Goal: Task Accomplishment & Management: Complete application form

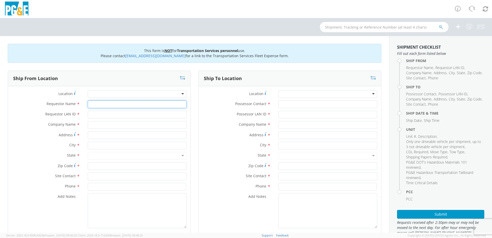
click at [112, 107] on input "Requestor Name *" at bounding box center [137, 104] width 99 height 8
type input "[PERSON_NAME]"
click at [108, 116] on input "Requestor LAN ID *" at bounding box center [137, 115] width 99 height 8
type input "ILM9"
click at [104, 127] on input "text" at bounding box center [137, 125] width 99 height 8
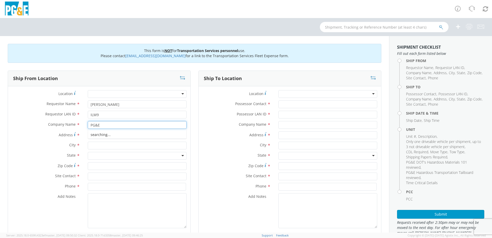
type input "PG&E"
click at [31, 127] on label "Company Name *" at bounding box center [46, 124] width 76 height 7
click at [95, 135] on input "Address *" at bounding box center [137, 135] width 99 height 8
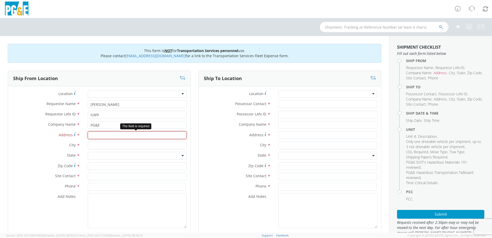
click at [98, 137] on input "Address *" at bounding box center [137, 135] width 99 height 8
paste input "Component Dr, S/O N 1st ST"
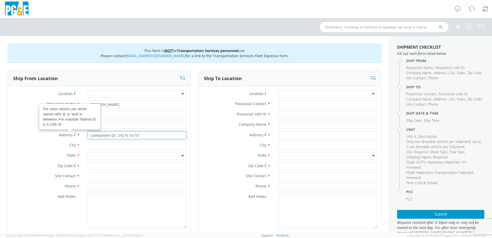
drag, startPoint x: 106, startPoint y: 134, endPoint x: 75, endPoint y: 134, distance: 30.9
click at [75, 134] on div "Address For cross streets use street names with '&' or 'and' in between. For ex…" at bounding box center [99, 135] width 182 height 8
type input "Component Dr, S/O N 1st ST"
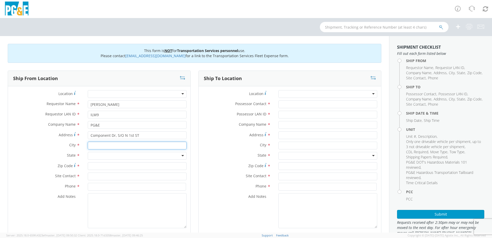
click at [99, 144] on input "text" at bounding box center [137, 145] width 99 height 8
type input "[GEOGRAPHIC_DATA][PERSON_NAME]"
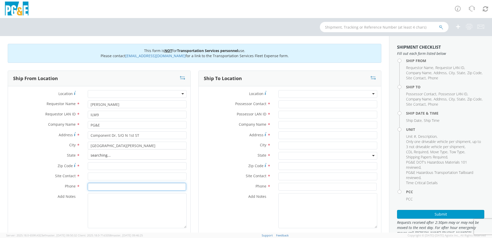
click at [98, 185] on input at bounding box center [137, 187] width 98 height 8
click at [97, 156] on div at bounding box center [137, 156] width 99 height 8
click at [98, 168] on input "Zip Code *" at bounding box center [137, 166] width 99 height 8
click at [96, 177] on input "text" at bounding box center [137, 176] width 99 height 8
type input "[PERSON_NAME]"
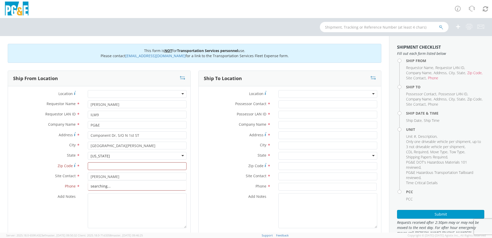
click at [35, 177] on label "Site Contact *" at bounding box center [46, 175] width 76 height 7
click at [92, 189] on input at bounding box center [137, 187] width 98 height 8
type input "[PHONE_NUMBER]"
click at [293, 104] on input "Possessor Contact *" at bounding box center [327, 104] width 99 height 8
type input "[PERSON_NAME]"
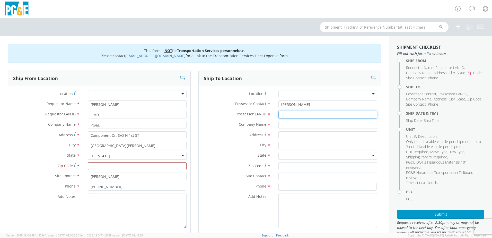
click at [292, 115] on input "Possessor LAN ID *" at bounding box center [327, 115] width 99 height 8
type input "C3RH"
click at [288, 123] on input "text" at bounding box center [327, 125] width 99 height 8
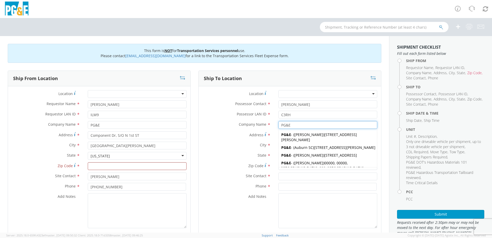
type input "PG&E"
click at [227, 126] on label "Company Name *" at bounding box center [237, 124] width 76 height 7
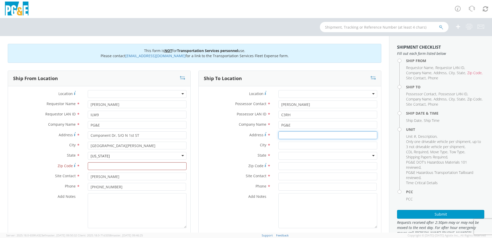
click at [292, 134] on input "Address *" at bounding box center [327, 135] width 99 height 8
click at [294, 132] on input "Address *" at bounding box center [327, 135] width 99 height 8
paste input "ENTRANCE W/O [STREET_ADDRESS]"
drag, startPoint x: 293, startPoint y: 134, endPoint x: 267, endPoint y: 134, distance: 26.0
click at [267, 134] on div "Address * ENTRANCE W/O [STREET_ADDRESS]" at bounding box center [290, 135] width 182 height 8
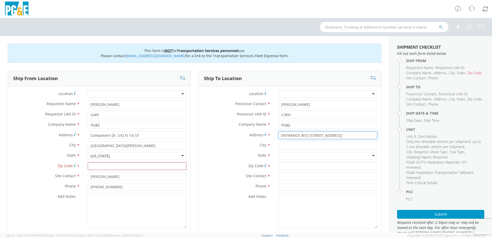
type input "ENTRANCE W/O [STREET_ADDRESS]"
click at [284, 149] on div "City *" at bounding box center [290, 146] width 182 height 10
click at [285, 147] on input "text" at bounding box center [327, 145] width 99 height 8
type input "Cupertino"
click at [226, 166] on label "Zip Code *" at bounding box center [237, 165] width 76 height 7
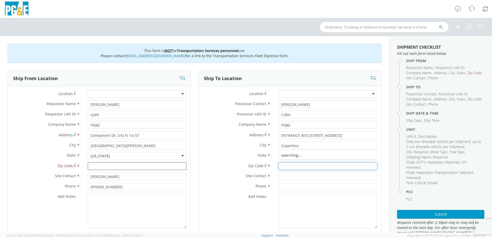
click at [278, 166] on input "Zip Code *" at bounding box center [327, 166] width 99 height 8
click at [295, 155] on div at bounding box center [327, 156] width 99 height 8
click at [285, 166] on input "Zip Code *" at bounding box center [327, 166] width 99 height 8
type input "94087"
click at [293, 177] on input "text" at bounding box center [327, 176] width 99 height 8
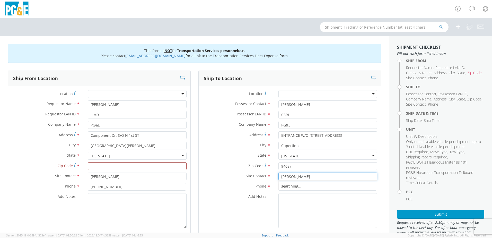
type input "[PERSON_NAME]"
click at [301, 213] on textarea "Add Notes *" at bounding box center [327, 210] width 99 height 35
click at [293, 183] on input at bounding box center [327, 187] width 98 height 8
type input "[PHONE_NUMBER]"
click at [157, 166] on input "Zip Code *" at bounding box center [137, 166] width 99 height 8
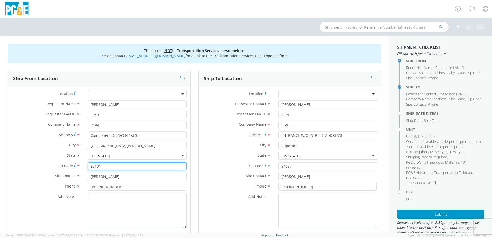
type input "95131"
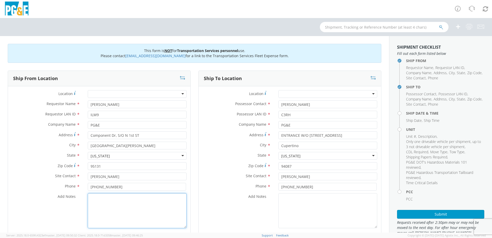
click at [140, 203] on textarea "Add Notes *" at bounding box center [137, 210] width 99 height 35
drag, startPoint x: 112, startPoint y: 213, endPoint x: 91, endPoint y: 194, distance: 28.6
click at [91, 194] on textarea "Please move B35530 from Trimble Sub to Stelling Sub on 9/09. Please call on-sit…" at bounding box center [137, 210] width 99 height 35
type textarea "Please move B35530 from Trimble Sub to Stelling Sub on 9/09. Please call on-sit…"
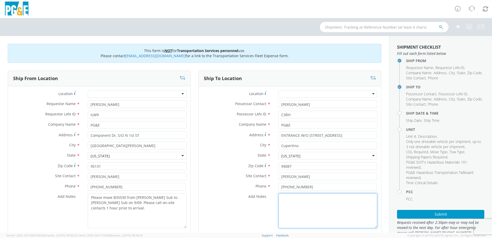
click at [301, 204] on textarea "Add Notes *" at bounding box center [327, 210] width 99 height 35
paste textarea "Please move B35530 from Trimble Sub to Stelling Sub on 9/09. Please call on-sit…"
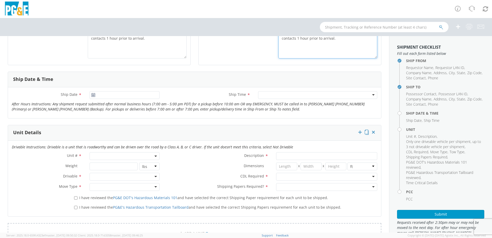
scroll to position [180, 0]
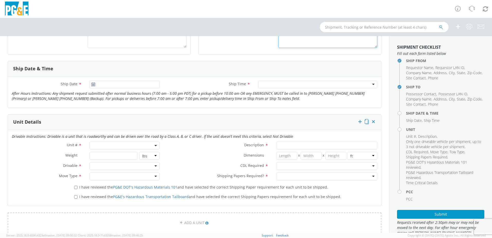
type textarea "Please move B35530 from Trimble Sub to Stelling Sub on 9/09. Please call on-sit…"
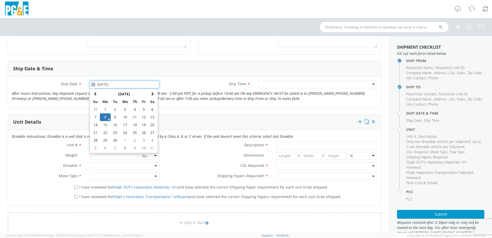
click at [110, 85] on input "[DATE]" at bounding box center [124, 84] width 70 height 8
click at [114, 116] on td "9" at bounding box center [115, 117] width 9 height 8
type input "[DATE]"
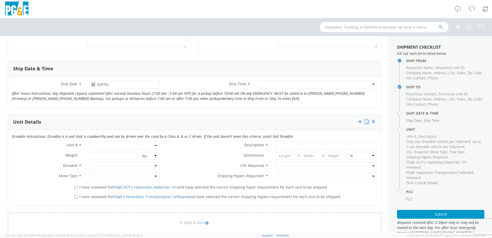
drag, startPoint x: 301, startPoint y: 83, endPoint x: 299, endPoint y: 88, distance: 5.6
click at [301, 83] on div at bounding box center [317, 84] width 119 height 8
click at [120, 146] on span at bounding box center [124, 145] width 70 height 8
click at [111, 158] on span at bounding box center [124, 154] width 69 height 10
click at [111, 156] on input "search" at bounding box center [124, 154] width 67 height 8
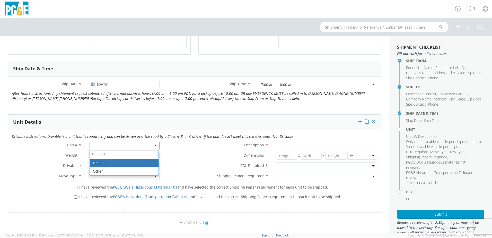
type input "B35530"
type input "LOADER; 1.4 YD<"
type input "0"
select select "B35530"
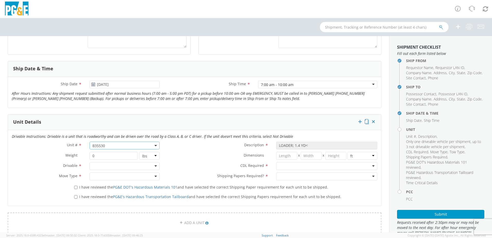
click at [108, 162] on div at bounding box center [124, 166] width 70 height 8
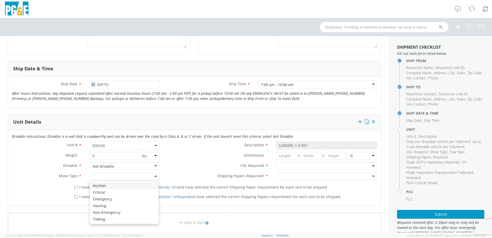
click at [104, 173] on div at bounding box center [124, 176] width 70 height 8
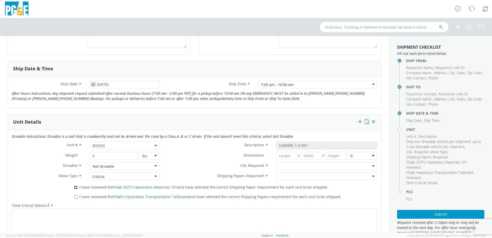
click at [75, 188] on input "I have reviewed the PG&E DOT's Hazardous Materials 101 and have selected the co…" at bounding box center [75, 186] width 3 height 3
checkbox input "true"
click at [75, 198] on input "I have reviewed the PG&E's Hazardous Transportation Tailboard and have selected…" at bounding box center [75, 196] width 3 height 3
checkbox input "true"
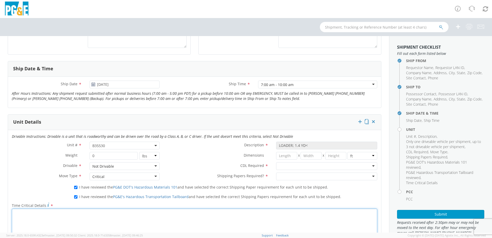
click at [67, 220] on textarea "Time Critical Details *" at bounding box center [194, 225] width 365 height 35
paste textarea "Please move B35530 from Trimble Sub to Stelling Sub on 9/09. Please call on-sit…"
type textarea "Please move B35530 from Trimble Sub to Stelling Sub on 9/09. Please call on-sit…"
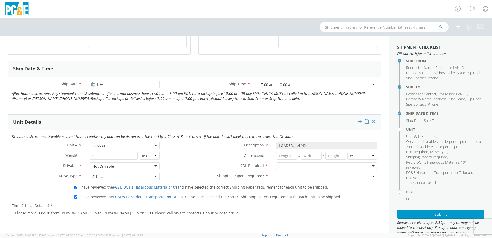
click at [299, 166] on div at bounding box center [326, 166] width 101 height 8
click at [288, 172] on div "CDL Required * Y - CDL Required Y - CDL Required N - CDL Not Required Y - CDL R…" at bounding box center [272, 167] width 218 height 10
click at [286, 176] on div at bounding box center [326, 176] width 101 height 8
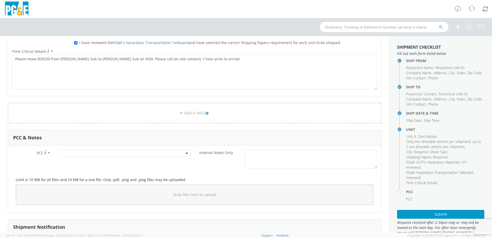
scroll to position [334, 0]
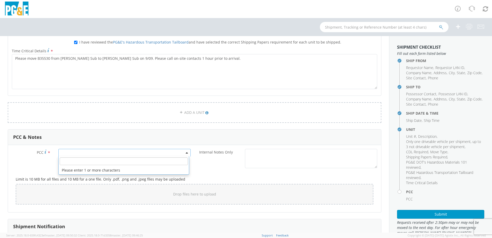
click at [144, 154] on span at bounding box center [124, 153] width 132 height 8
click at [137, 166] on li "Please enter 1 or more characters" at bounding box center [124, 170] width 130 height 8
click at [136, 162] on input "number" at bounding box center [124, 161] width 128 height 8
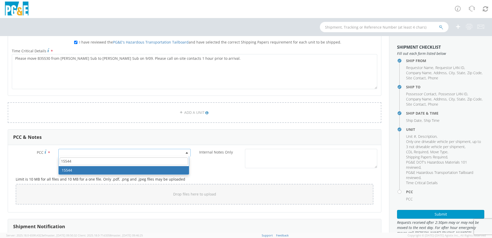
type input "15544"
select select "15544"
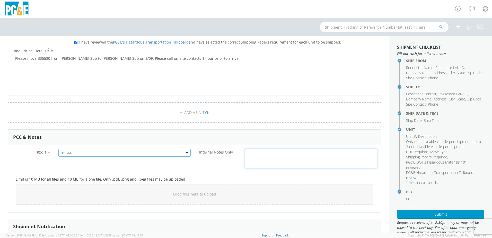
click at [304, 154] on textarea "Internal Notes Only *" at bounding box center [311, 158] width 132 height 19
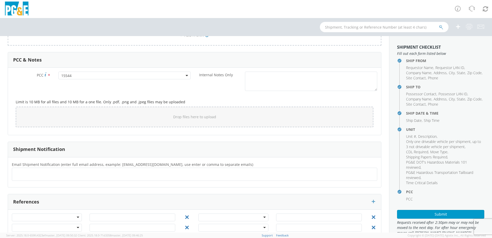
click at [70, 170] on ul at bounding box center [194, 174] width 361 height 8
type input "[EMAIL_ADDRESS][DOMAIN_NAME]"
click at [70, 170] on ul "DGMh@pge.com ×" at bounding box center [194, 174] width 361 height 9
type input "[EMAIL_ADDRESS][DOMAIN_NAME]"
click at [111, 173] on ul "DGMh@pge.com ×" at bounding box center [194, 174] width 361 height 9
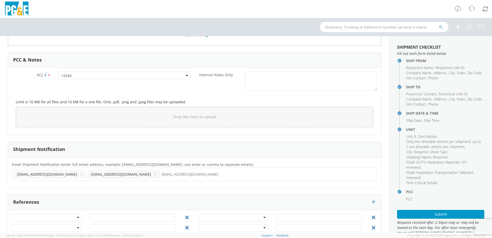
type input "[EMAIL_ADDRESS][DOMAIN_NAME]"
click at [202, 175] on ul "DGMh@pge.com × C3RH@pge.com × centralcoastequipmentmoves@pge.com ×" at bounding box center [194, 174] width 361 height 9
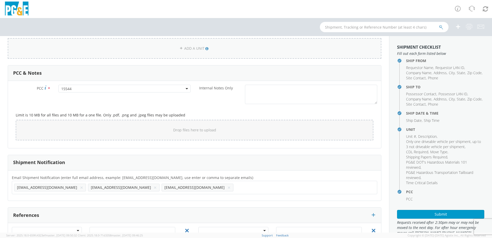
scroll to position [347, 0]
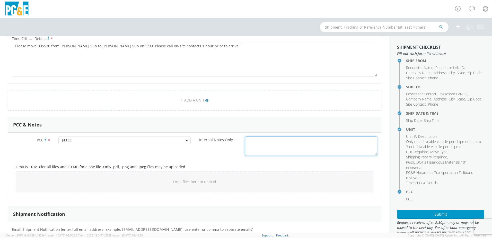
click at [271, 147] on textarea "Internal Notes Only *" at bounding box center [311, 145] width 132 height 19
paste textarea "Please move B35530 from Trimble Sub to Stelling Sub on 9/09. Please call on-sit…"
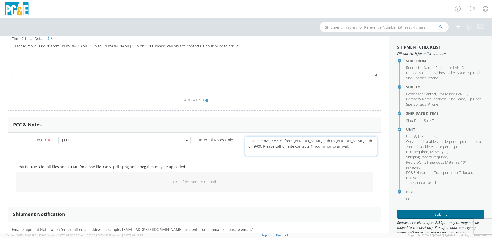
type textarea "Please move B35530 from Trimble Sub to Stelling Sub on 9/09. Please call on-sit…"
click at [431, 214] on button "Submit" at bounding box center [440, 214] width 87 height 9
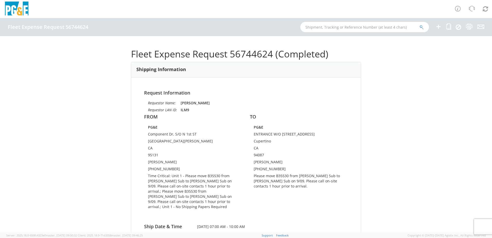
click at [137, 90] on div "Request Information Requestor Name: Isabella Murphy Requestor LAN ID: ILM9 FROM…" at bounding box center [245, 161] width 229 height 169
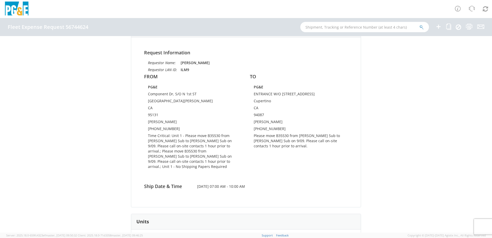
scroll to position [257, 0]
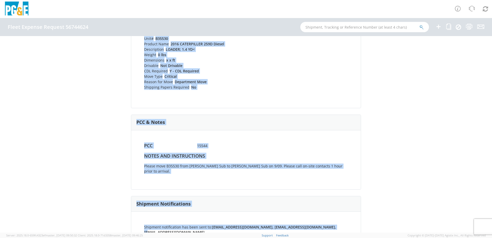
drag, startPoint x: 129, startPoint y: 52, endPoint x: 346, endPoint y: 217, distance: 272.7
click at [346, 217] on div "Fleet Expense Request 56744624 (Completed) Shipping Information Request Informa…" at bounding box center [246, 134] width 492 height 196
copy div "Fleet Expense Request 56744624 (Completed) Shipping Information Request Informa…"
click at [241, 121] on div "PCC & Notes" at bounding box center [245, 122] width 229 height 15
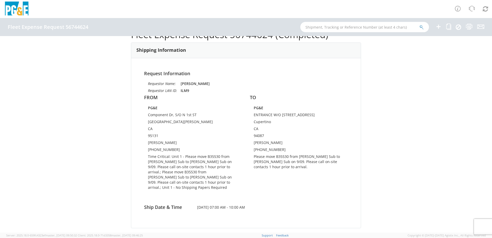
scroll to position [0, 0]
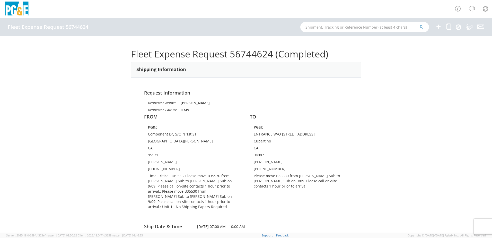
drag, startPoint x: 253, startPoint y: 132, endPoint x: 320, endPoint y: 134, distance: 67.4
click at [320, 134] on td "ENTRANCE W/O [STREET_ADDRESS]" at bounding box center [299, 134] width 90 height 7
drag, startPoint x: 320, startPoint y: 134, endPoint x: 301, endPoint y: 137, distance: 19.5
click at [311, 137] on td "ENTRANCE W/O [STREET_ADDRESS]" at bounding box center [299, 134] width 90 height 7
drag, startPoint x: 251, startPoint y: 133, endPoint x: 311, endPoint y: 137, distance: 60.3
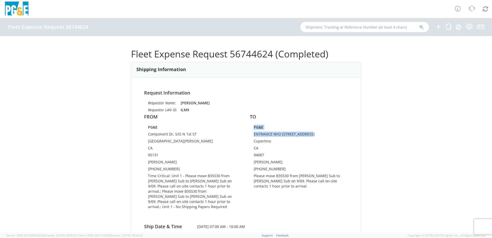
click at [311, 137] on div "PG&E ENTRANCE W/O 21070 HOMESTEAD RD Cupertino CA 94087 Cody Robinson 806-540-4…" at bounding box center [299, 157] width 98 height 66
click at [310, 138] on td "ENTRANCE W/O [STREET_ADDRESS]" at bounding box center [299, 134] width 90 height 7
drag, startPoint x: 316, startPoint y: 133, endPoint x: 254, endPoint y: 133, distance: 62.7
click at [254, 133] on td "ENTRANCE W/O [STREET_ADDRESS]" at bounding box center [299, 134] width 90 height 7
drag, startPoint x: 254, startPoint y: 133, endPoint x: 249, endPoint y: 133, distance: 4.1
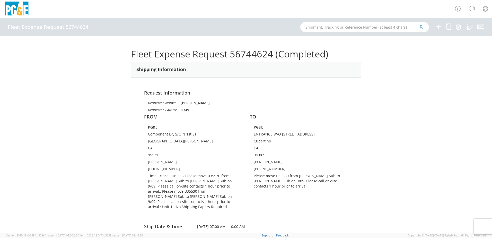
click at [250, 133] on div "PG&E ENTRANCE W/O 21070 HOMESTEAD RD Cupertino CA 94087 Cody Robinson 806-540-4…" at bounding box center [299, 157] width 98 height 66
drag, startPoint x: 252, startPoint y: 134, endPoint x: 319, endPoint y: 137, distance: 67.4
click at [319, 137] on td "ENTRANCE W/O [STREET_ADDRESS]" at bounding box center [299, 134] width 90 height 7
drag, startPoint x: 319, startPoint y: 137, endPoint x: 316, endPoint y: 137, distance: 3.1
copy td "ENTRANCE W/O [STREET_ADDRESS]"
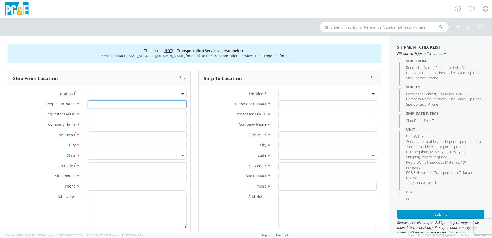
click at [96, 102] on input "Requestor Name *" at bounding box center [137, 104] width 99 height 8
type input "D"
type input "[PERSON_NAME]"
click at [116, 116] on input "Requestor LAN ID *" at bounding box center [137, 115] width 99 height 8
type input "ILM9"
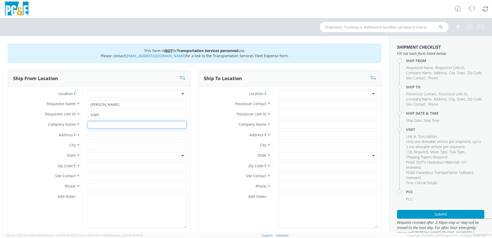
click at [96, 124] on input "text" at bounding box center [137, 125] width 99 height 8
type input "PG&E"
click at [52, 140] on div "Address *" at bounding box center [99, 136] width 182 height 10
click at [97, 137] on input "Address *" at bounding box center [137, 135] width 99 height 8
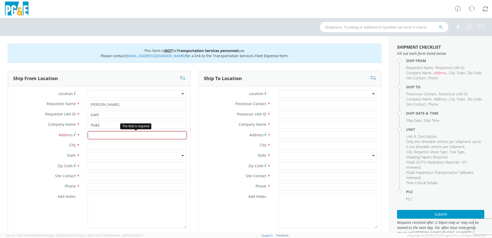
click at [105, 137] on input "Address *" at bounding box center [137, 135] width 99 height 8
paste input "Component Dr, S/O N 1st ST"
drag, startPoint x: 104, startPoint y: 135, endPoint x: 77, endPoint y: 137, distance: 27.6
click at [77, 136] on div "Address * [STREET_ADDRESS]" at bounding box center [99, 135] width 182 height 8
type input "Component Dr, S/O N 1st ST"
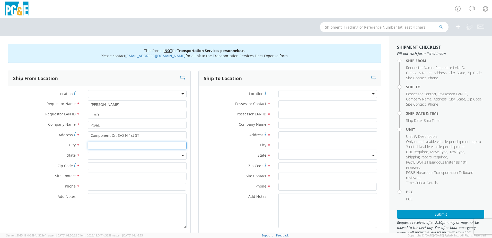
click at [100, 147] on input "text" at bounding box center [137, 145] width 99 height 8
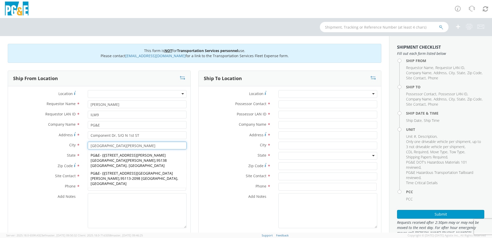
type input "[GEOGRAPHIC_DATA][PERSON_NAME]"
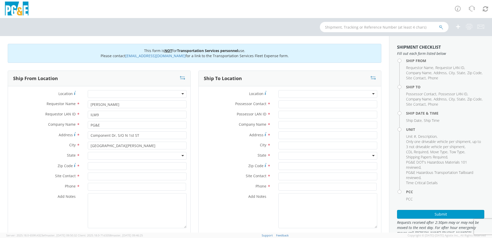
click at [91, 154] on input "select-one" at bounding box center [91, 155] width 1 height 5
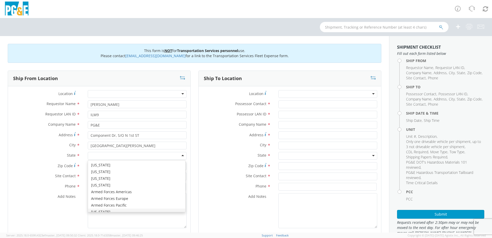
click at [100, 212] on div "[US_STATE] [US_STATE] [US_STATE] [US_STATE] Armed Forces Americas Armed Forces …" at bounding box center [136, 186] width 97 height 52
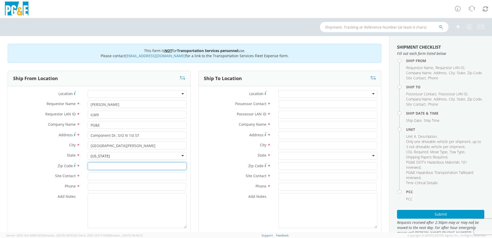
click at [97, 166] on input "Zip Code *" at bounding box center [137, 166] width 99 height 8
type input "95131"
click at [96, 178] on input "text" at bounding box center [137, 176] width 99 height 8
type input "[PERSON_NAME]"
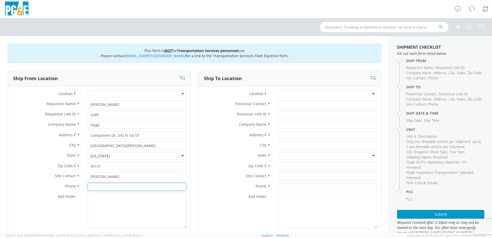
click at [111, 184] on input at bounding box center [137, 187] width 98 height 8
type input "[PHONE_NUMBER]"
click at [292, 102] on input "Possessor Contact *" at bounding box center [327, 104] width 99 height 8
type input "[PERSON_NAME]"
click at [293, 112] on input "Possessor LAN ID *" at bounding box center [327, 115] width 99 height 8
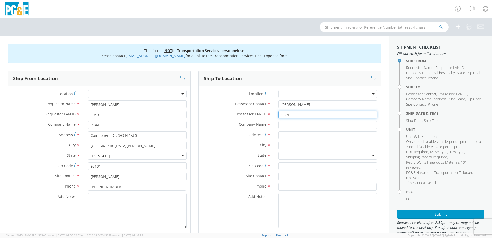
type input "C3RH"
click at [285, 123] on input "text" at bounding box center [327, 125] width 99 height 8
type input "PG&E"
click at [222, 135] on label "Address *" at bounding box center [237, 134] width 76 height 7
click at [278, 135] on input "Address *" at bounding box center [327, 135] width 99 height 8
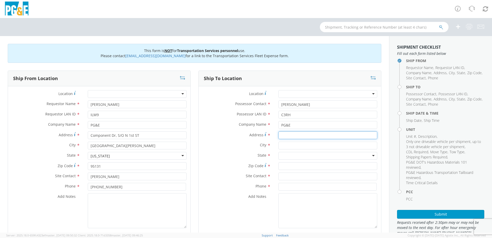
click at [289, 133] on input "Address *" at bounding box center [327, 135] width 99 height 8
click at [297, 137] on input "Address *" at bounding box center [327, 135] width 99 height 8
paste input "ENTRANCE W/O [STREET_ADDRESS]"
drag, startPoint x: 294, startPoint y: 134, endPoint x: 254, endPoint y: 135, distance: 40.1
click at [254, 135] on div "Address * ENTRANCE W/O [STREET_ADDRESS]" at bounding box center [290, 135] width 182 height 8
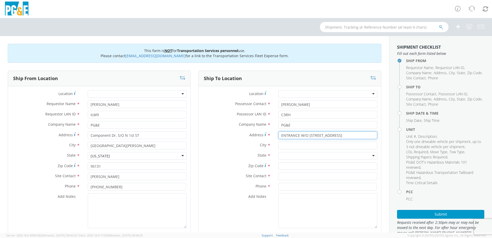
type input "ENTRANCE W/O [STREET_ADDRESS]"
click at [286, 143] on input "text" at bounding box center [327, 145] width 99 height 8
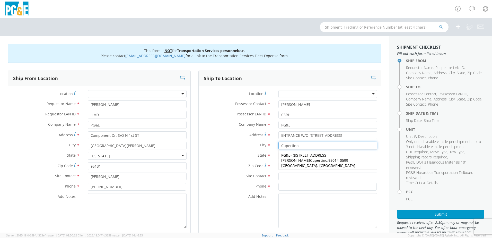
type input "Cupertino"
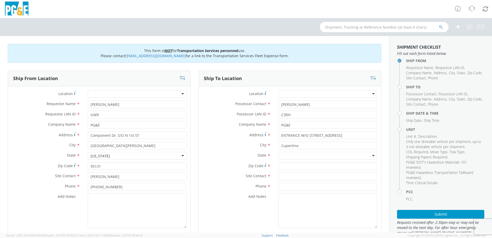
click at [230, 162] on label "Zip Code *" at bounding box center [237, 165] width 76 height 7
click at [278, 162] on input "Zip Code *" at bounding box center [327, 166] width 99 height 8
click at [302, 156] on div at bounding box center [327, 156] width 99 height 8
click at [286, 166] on input "Zip Code *" at bounding box center [327, 166] width 99 height 8
type input "94087"
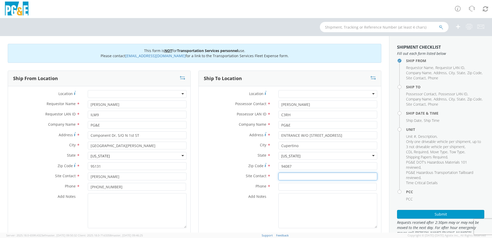
click at [297, 176] on input "text" at bounding box center [327, 176] width 99 height 8
type input "[PERSON_NAME]"
click at [301, 186] on input at bounding box center [327, 187] width 98 height 8
type input "[PHONE_NUMBER]"
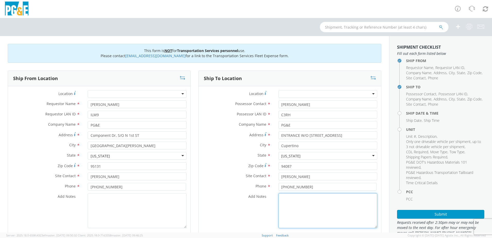
click at [324, 204] on textarea "Add Notes *" at bounding box center [327, 210] width 99 height 35
click at [95, 206] on textarea "Add Notes *" at bounding box center [137, 210] width 99 height 35
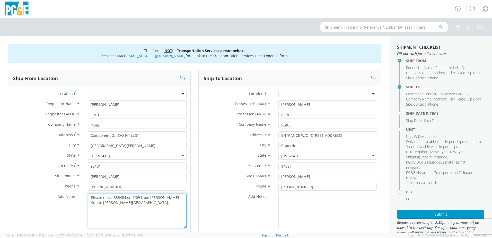
drag, startPoint x: 140, startPoint y: 197, endPoint x: 127, endPoint y: 197, distance: 13.4
click at [127, 197] on textarea "Please move B35484 on 9/09 from [PERSON_NAME] Sub to [PERSON_NAME][GEOGRAPHIC_D…" at bounding box center [137, 210] width 99 height 35
click at [180, 197] on textarea "Please move B35484 from [PERSON_NAME] Sub to [PERSON_NAME][GEOGRAPHIC_DATA]." at bounding box center [137, 210] width 99 height 35
drag, startPoint x: 158, startPoint y: 214, endPoint x: 80, endPoint y: 194, distance: 80.4
click at [80, 194] on div "Add Notes * Please move B35484 from [PERSON_NAME] Sub to [PERSON_NAME] Sub on 9…" at bounding box center [99, 210] width 182 height 35
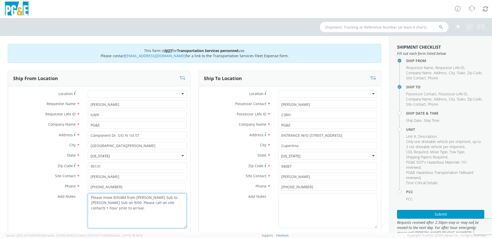
type textarea "Please move B35484 from [PERSON_NAME] Sub to [PERSON_NAME] Sub on 9/09. Please …"
click at [294, 207] on textarea "Add Notes *" at bounding box center [327, 210] width 99 height 35
paste textarea "Please move B35484 from [PERSON_NAME] Sub to [PERSON_NAME] Sub on 9/09. Please …"
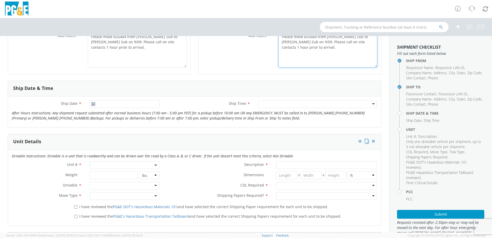
scroll to position [180, 0]
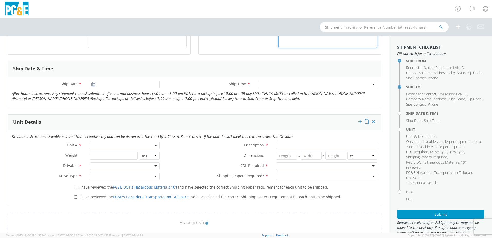
type textarea "Please move B35484 from [PERSON_NAME] Sub to [PERSON_NAME] Sub on 9/09. Please …"
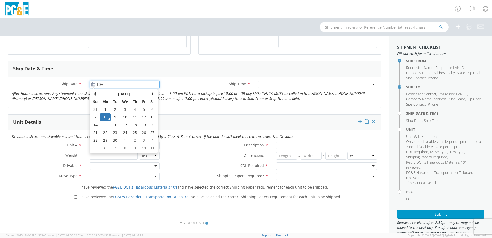
click at [112, 87] on input "[DATE]" at bounding box center [124, 84] width 70 height 8
click at [114, 114] on td "9" at bounding box center [115, 117] width 9 height 8
type input "[DATE]"
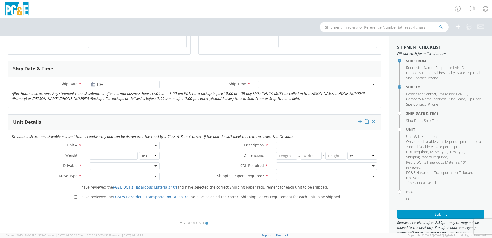
drag, startPoint x: 283, startPoint y: 85, endPoint x: 281, endPoint y: 88, distance: 4.0
click at [283, 85] on div at bounding box center [317, 84] width 119 height 8
drag, startPoint x: 277, startPoint y: 99, endPoint x: 266, endPoint y: 102, distance: 11.7
click at [112, 147] on span at bounding box center [124, 145] width 70 height 8
click at [109, 155] on input "search" at bounding box center [124, 154] width 67 height 8
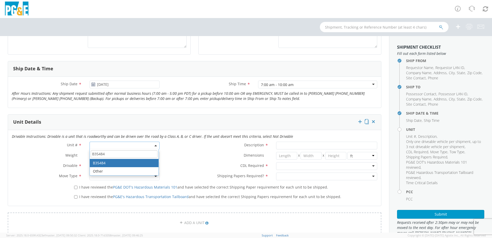
type input "B35484"
select select "B35484"
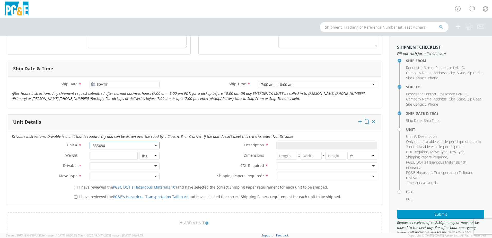
type input "EXCAVATOR; BACKHOE: <12000"
type input "0"
click at [104, 167] on div at bounding box center [124, 166] width 70 height 8
click at [101, 176] on div at bounding box center [124, 176] width 70 height 8
click at [74, 188] on input "I have reviewed the PG&E DOT's Hazardous Materials 101 and have selected the co…" at bounding box center [75, 186] width 3 height 3
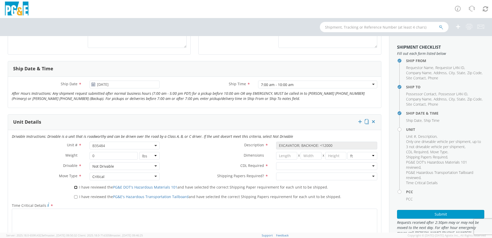
checkbox input "true"
click at [76, 197] on input "I have reviewed the PG&E's Hazardous Transportation Tailboard and have selected…" at bounding box center [75, 196] width 3 height 3
checkbox input "true"
click at [317, 165] on div at bounding box center [326, 166] width 101 height 8
click at [296, 175] on div at bounding box center [326, 176] width 101 height 8
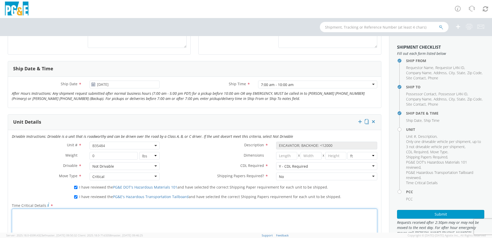
click at [168, 221] on textarea "Time Critical Details *" at bounding box center [194, 225] width 365 height 35
paste textarea "Please move B35484 from [PERSON_NAME] Sub to [PERSON_NAME] Sub on 9/09. Please …"
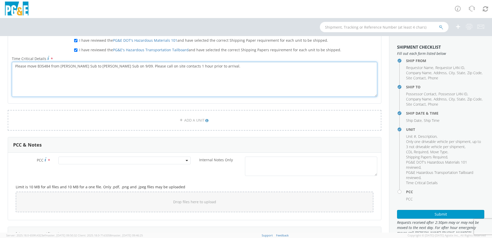
scroll to position [334, 0]
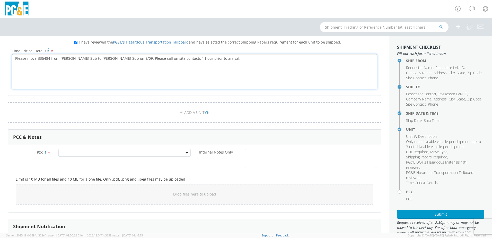
type textarea "Please move B35484 from [PERSON_NAME] Sub to [PERSON_NAME] Sub on 9/09. Please …"
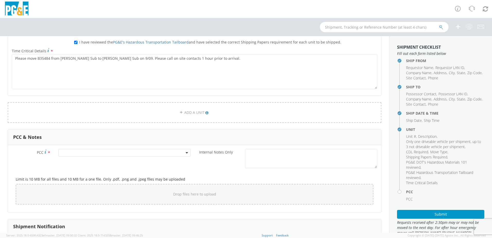
click at [119, 155] on agx-select2 at bounding box center [124, 152] width 132 height 5
click at [100, 164] on input "number" at bounding box center [124, 161] width 128 height 8
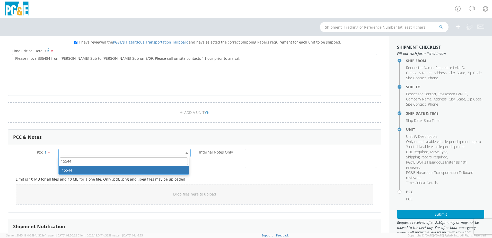
type input "15544"
select select "15544"
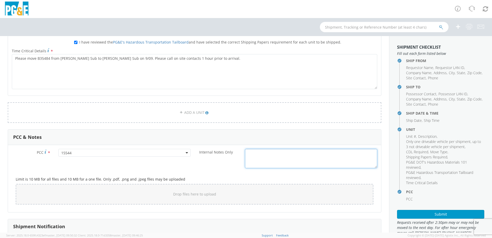
click at [253, 155] on textarea "Internal Notes Only *" at bounding box center [311, 158] width 132 height 19
paste textarea "Please move B35484 from [PERSON_NAME] Sub to [PERSON_NAME] Sub on 9/09. Please …"
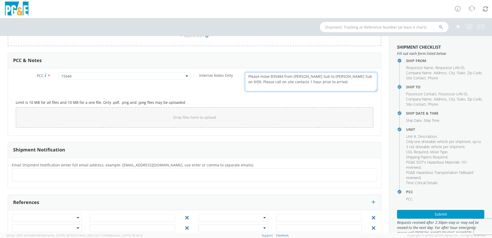
scroll to position [424, 0]
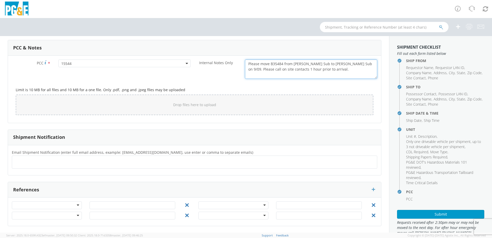
type textarea "Please move B35484 from [PERSON_NAME] Sub to [PERSON_NAME] Sub on 9/09. Please …"
click at [82, 162] on ul at bounding box center [194, 162] width 361 height 8
type input "[EMAIL_ADDRESS][DOMAIN_NAME]"
click at [82, 162] on ul at bounding box center [194, 162] width 361 height 8
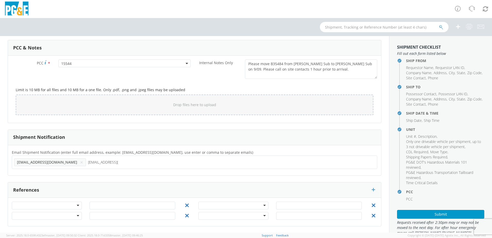
type input "[EMAIL_ADDRESS][DOMAIN_NAME]"
click at [116, 164] on ul "[EMAIL_ADDRESS][DOMAIN_NAME] ×" at bounding box center [194, 162] width 361 height 9
type input "[EMAIL_ADDRESS][DOMAIN_NAME]"
click at [209, 164] on ul "[EMAIL_ADDRESS][DOMAIN_NAME] × [EMAIL_ADDRESS][DOMAIN_NAME] ×" at bounding box center [194, 162] width 361 height 9
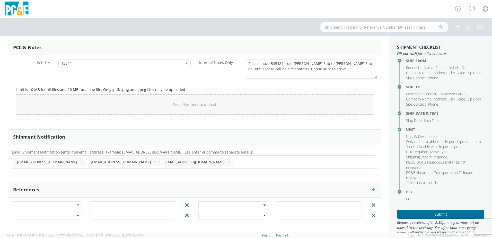
click at [425, 215] on button "Submit" at bounding box center [440, 214] width 87 height 9
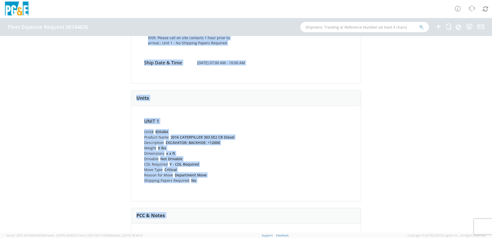
scroll to position [257, 0]
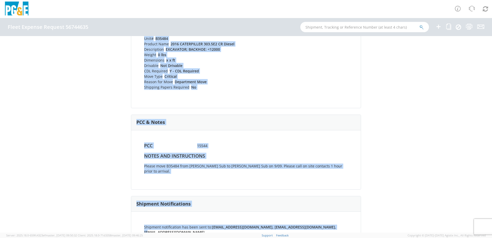
drag, startPoint x: 130, startPoint y: 53, endPoint x: 345, endPoint y: 216, distance: 269.8
copy div "Fleet Expense Request 56744635 (Completed) Shipping Information Request Informa…"
click at [293, 61] on div "Unit 1 Unit# B35484 Product Name 2016 CATERPILLER 303.5E2 CR Diesel Description…" at bounding box center [246, 59] width 204 height 69
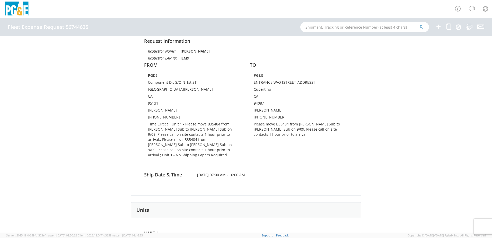
scroll to position [51, 0]
click at [254, 86] on td "ENTRANCE W/O [STREET_ADDRESS]" at bounding box center [299, 83] width 90 height 7
drag, startPoint x: 251, startPoint y: 83, endPoint x: 316, endPoint y: 83, distance: 64.8
click at [316, 83] on div "PG&E ENTRANCE W/O [STREET_ADDRESS] [PERSON_NAME] [PHONE_NUMBER] Please move B35…" at bounding box center [299, 107] width 98 height 66
drag, startPoint x: 316, startPoint y: 83, endPoint x: 309, endPoint y: 84, distance: 6.7
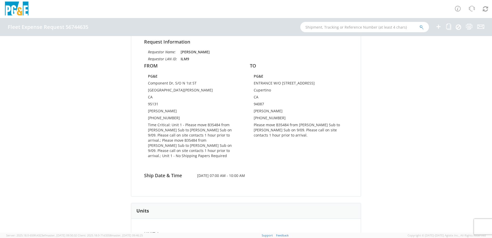
click at [309, 84] on td "ENTRANCE W/O [STREET_ADDRESS]" at bounding box center [299, 83] width 90 height 7
drag, startPoint x: 318, startPoint y: 84, endPoint x: 249, endPoint y: 86, distance: 68.7
click at [250, 86] on div "PG&E ENTRANCE W/O [STREET_ADDRESS] [PERSON_NAME] [PHONE_NUMBER] Please move B35…" at bounding box center [299, 107] width 98 height 66
click at [251, 86] on div "PG&E ENTRANCE W/O [STREET_ADDRESS] [PERSON_NAME] [PHONE_NUMBER] Please move B35…" at bounding box center [299, 107] width 98 height 66
click at [254, 85] on td "ENTRANCE W/O [STREET_ADDRESS]" at bounding box center [299, 83] width 90 height 7
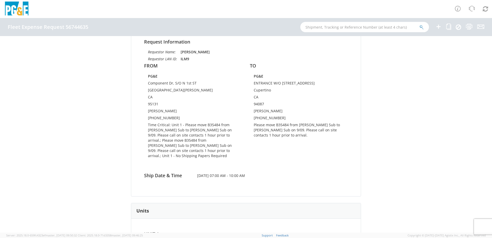
click at [254, 84] on td "ENTRANCE W/O [STREET_ADDRESS]" at bounding box center [299, 83] width 90 height 7
copy tbody "ENTRANCE W/O [STREET_ADDRESS]"
